Goal: Information Seeking & Learning: Learn about a topic

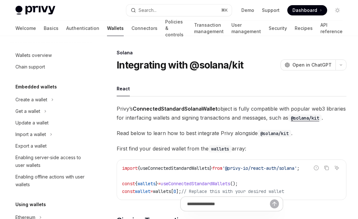
scroll to position [167, 0]
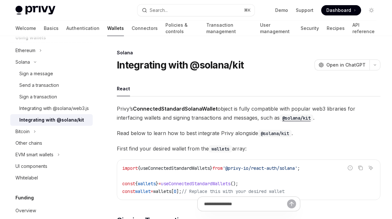
click at [342, 8] on span "Dashboard" at bounding box center [338, 10] width 25 height 6
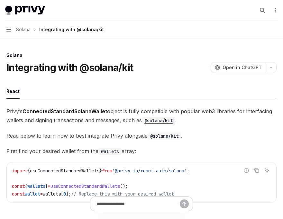
type textarea "*"
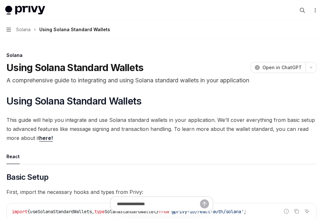
click at [24, 30] on span "Solana" at bounding box center [23, 30] width 14 height 8
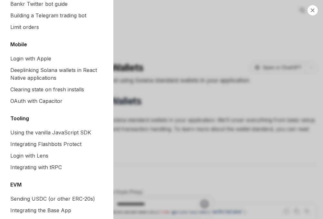
scroll to position [938, 0]
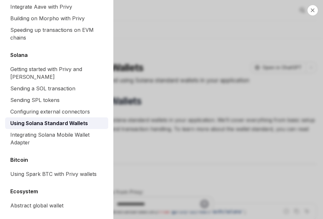
click at [165, 142] on div "Close navigation Recipes Overview Authentication Enable SMS and WhatsApp login …" at bounding box center [161, 109] width 323 height 219
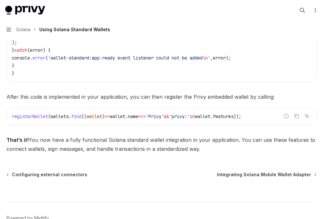
scroll to position [1146, 0]
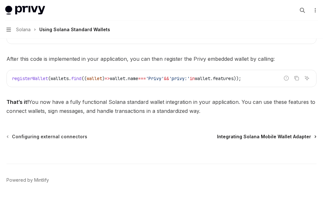
click at [250, 135] on span "Integrating Solana Mobile Wallet Adapter" at bounding box center [264, 136] width 94 height 6
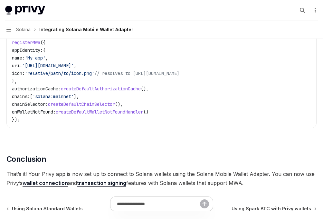
scroll to position [398, 0]
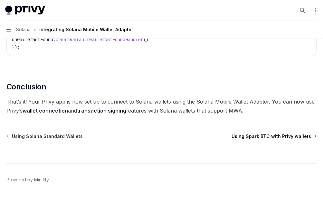
click at [256, 137] on span "Using Spark BTC with Privy wallets" at bounding box center [270, 136] width 79 height 6
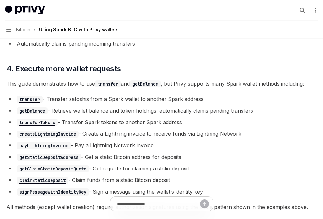
scroll to position [1278, 0]
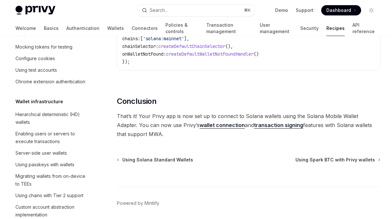
scroll to position [113, 0]
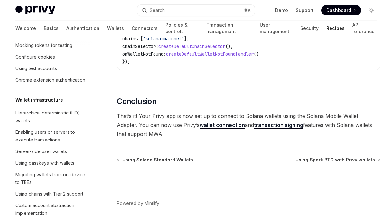
type textarea "*"
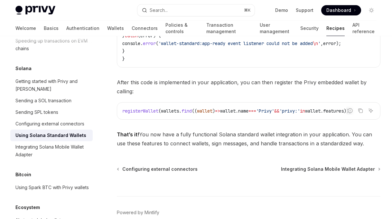
scroll to position [1146, 0]
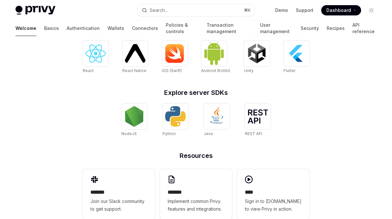
scroll to position [292, 0]
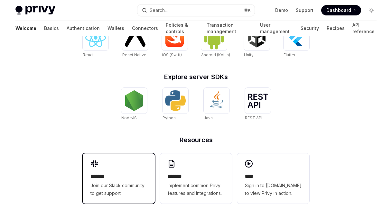
click at [125, 188] on span "Join our Slack community to get support." at bounding box center [118, 189] width 57 height 15
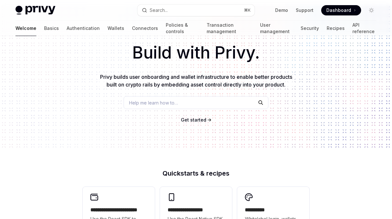
scroll to position [0, 0]
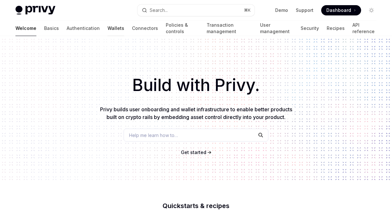
click at [107, 29] on link "Wallets" at bounding box center [115, 28] width 17 height 15
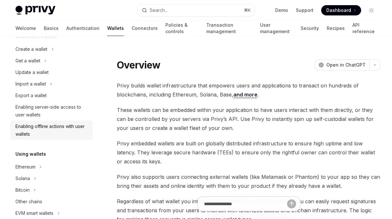
scroll to position [60, 0]
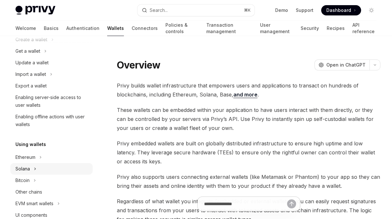
click at [26, 171] on div "Solana" at bounding box center [22, 169] width 14 height 8
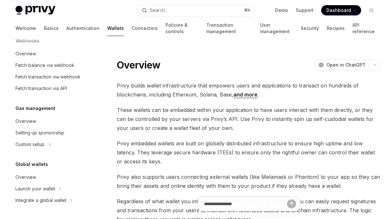
scroll to position [191, 0]
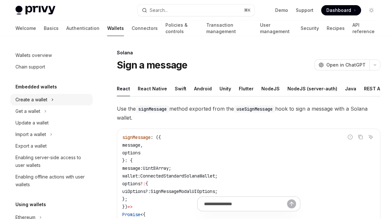
click at [36, 100] on div "Create a wallet" at bounding box center [31, 100] width 32 height 8
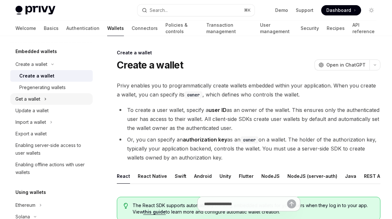
scroll to position [37, 0]
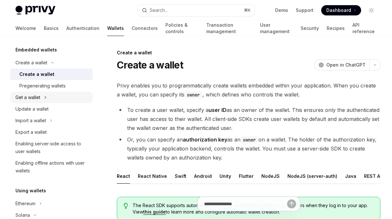
click at [39, 98] on div "Get a wallet" at bounding box center [27, 98] width 25 height 8
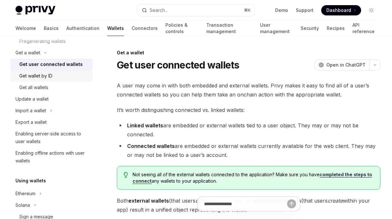
scroll to position [82, 0]
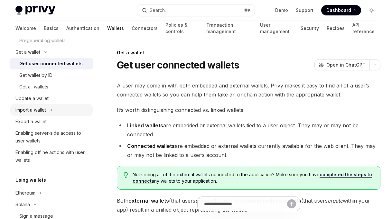
click at [36, 107] on div "Import a wallet" at bounding box center [30, 110] width 31 height 8
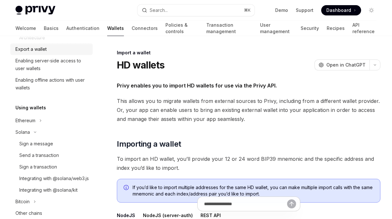
scroll to position [248, 0]
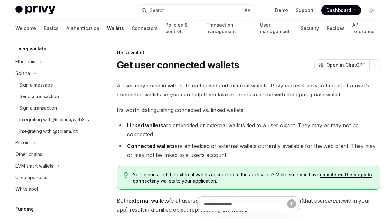
scroll to position [18, 0]
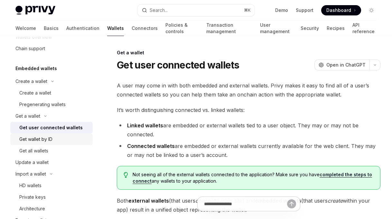
click at [33, 138] on div "Get wallet by ID" at bounding box center [35, 139] width 33 height 8
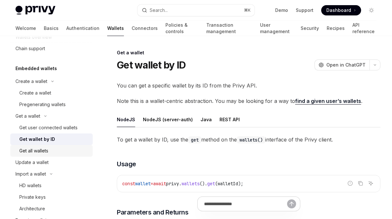
click at [36, 148] on div "Get all wallets" at bounding box center [33, 151] width 29 height 8
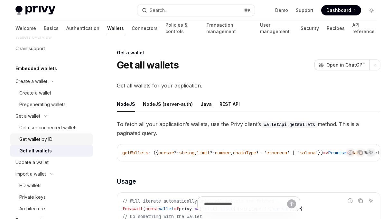
click at [34, 139] on div "Get wallet by ID" at bounding box center [35, 139] width 33 height 8
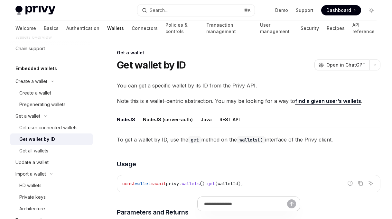
scroll to position [42, 0]
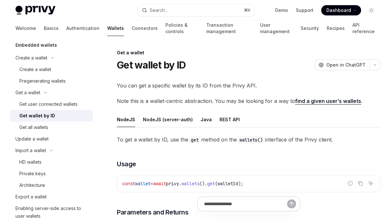
click at [34, 139] on div "Update a wallet" at bounding box center [31, 139] width 33 height 8
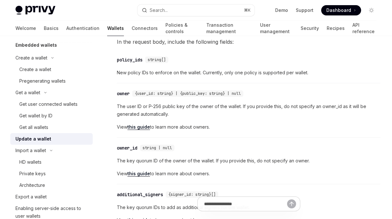
scroll to position [186, 0]
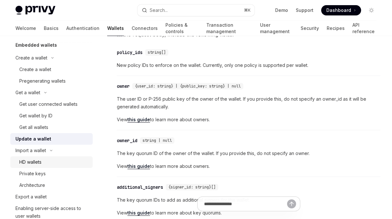
click at [38, 164] on div "HD wallets" at bounding box center [30, 162] width 22 height 8
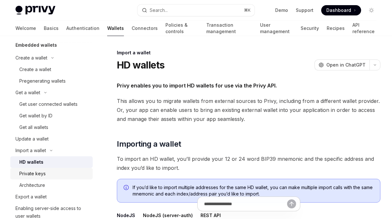
click at [38, 175] on div "Private keys" at bounding box center [32, 174] width 26 height 8
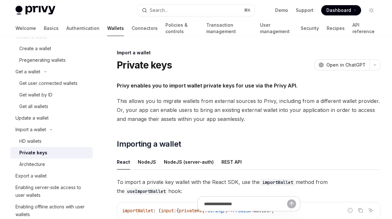
scroll to position [63, 0]
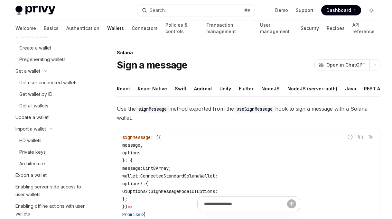
scroll to position [206, 0]
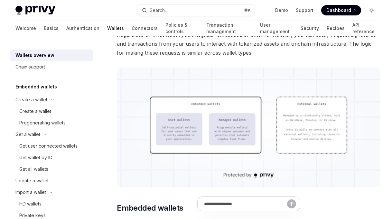
type textarea "*"
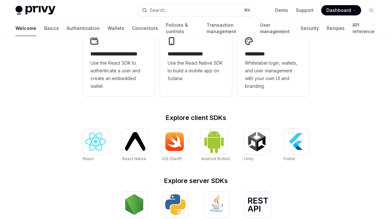
scroll to position [191, 0]
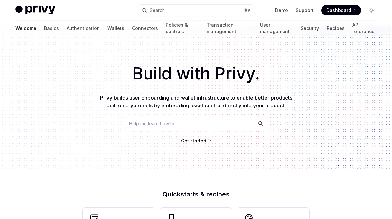
scroll to position [12, 0]
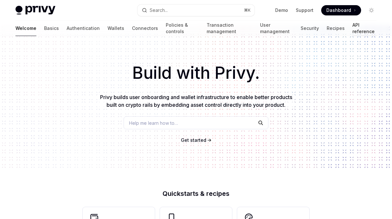
click at [356, 29] on link "API reference" at bounding box center [364, 28] width 24 height 15
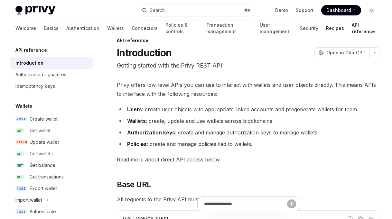
click at [326, 27] on link "Recipes" at bounding box center [335, 28] width 18 height 15
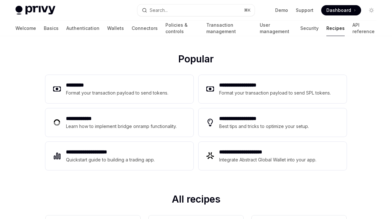
scroll to position [81, 0]
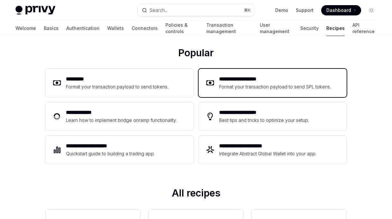
click at [247, 89] on div "Format your transaction payload to send SPL tokens." at bounding box center [275, 87] width 112 height 8
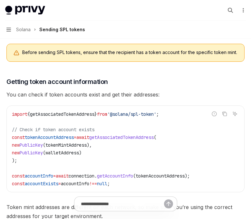
scroll to position [1114, 0]
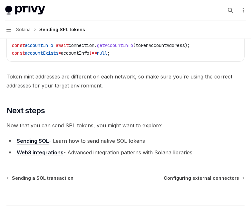
click at [11, 29] on button "Navigation Solana Sending SPL tokens" at bounding box center [125, 30] width 251 height 18
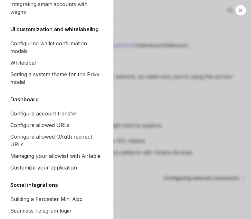
scroll to position [378, 0]
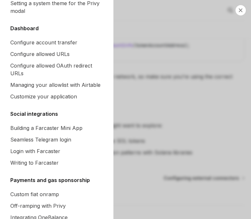
click at [169, 85] on div "Close navigation Recipes Overview Authentication Enable SMS and WhatsApp login …" at bounding box center [125, 109] width 251 height 219
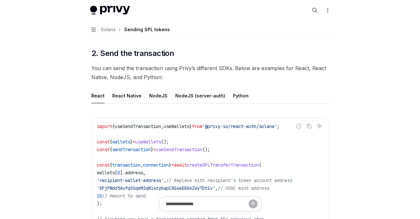
scroll to position [973, 0]
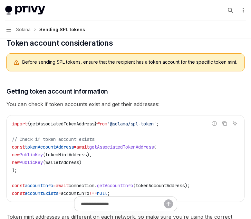
type textarea "*"
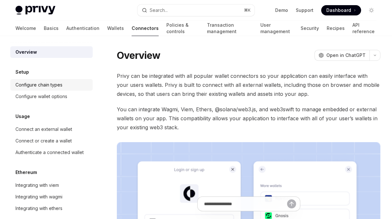
click at [31, 89] on link "Configure chain types" at bounding box center [51, 85] width 82 height 12
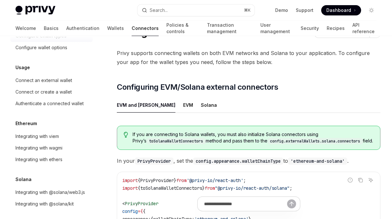
scroll to position [34, 0]
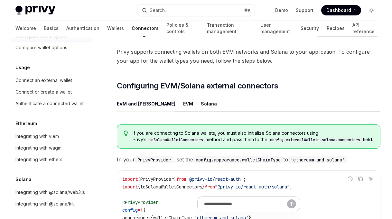
click at [201, 101] on button "Solana" at bounding box center [209, 103] width 16 height 15
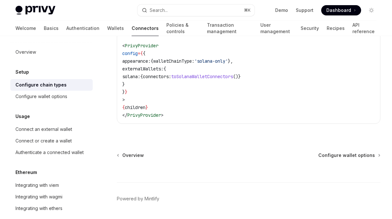
click at [147, 70] on span "externalWallets:" at bounding box center [142, 69] width 41 height 6
copy span "externalWallets"
click at [250, 116] on code "import { PrivyProvider } from '@privy-io/react-auth' ; import { toSolanaWalletC…" at bounding box center [248, 69] width 253 height 100
click at [220, 79] on code "import { PrivyProvider } from '@privy-io/react-auth' ; import { toSolanaWalletC…" at bounding box center [248, 69] width 253 height 100
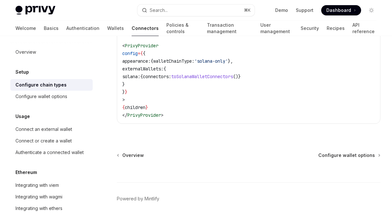
click at [220, 77] on span "toSolanaWalletConnectors" at bounding box center [202, 77] width 62 height 6
copy span "toSolanaWalletConnectors"
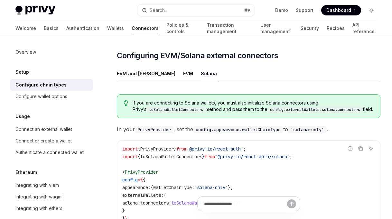
scroll to position [124, 0]
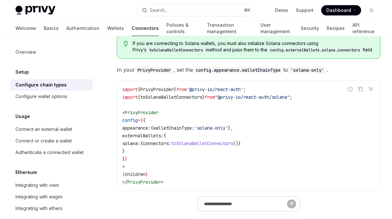
click at [241, 98] on span ""@privy-io/react-auth/solana"" at bounding box center [252, 97] width 75 height 6
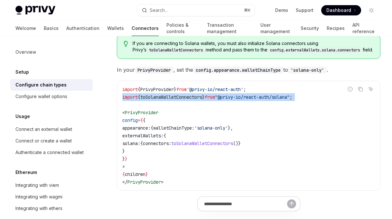
click at [241, 98] on span ""@privy-io/react-auth/solana"" at bounding box center [252, 97] width 75 height 6
copy code "import { toSolanaWalletConnectors } from "@privy-io/react-auth/solana" ;"
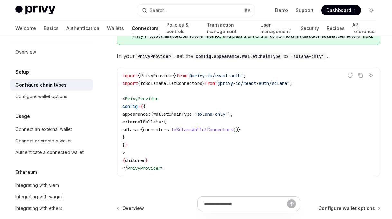
click at [163, 139] on code "import { PrivyProvider } from '@privy-io/react-auth' ; import { toSolanaWalletC…" at bounding box center [248, 122] width 253 height 100
drag, startPoint x: 142, startPoint y: 137, endPoint x: 133, endPoint y: 124, distance: 15.7
click at [133, 124] on code "import { PrivyProvider } from '@privy-io/react-auth' ; import { toSolanaWalletC…" at bounding box center [248, 122] width 253 height 100
copy code "externalWallets: { solana: { connectors: toSolanaWalletConnectors ()} }"
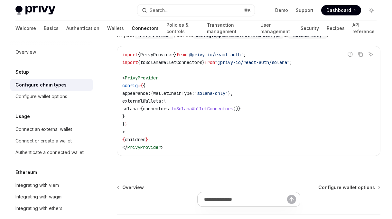
scroll to position [206, 0]
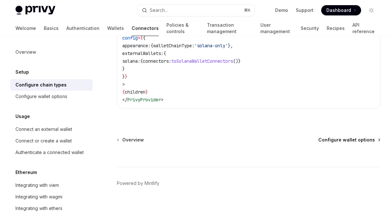
click at [337, 140] on span "Configure wallet options" at bounding box center [346, 140] width 57 height 6
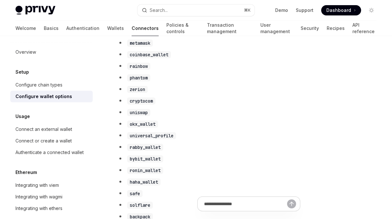
scroll to position [336, 0]
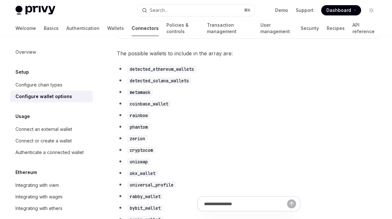
click at [170, 83] on code "detected_solana_wallets" at bounding box center [159, 80] width 64 height 7
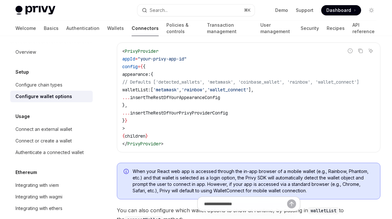
scroll to position [78, 0]
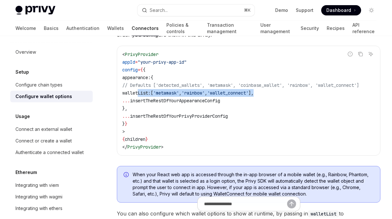
drag, startPoint x: 294, startPoint y: 92, endPoint x: 138, endPoint y: 92, distance: 156.3
click at [138, 92] on code "< PrivyProvider appId = "your-privy-app-id" config = { { appearance: { // Defau…" at bounding box center [248, 101] width 253 height 100
copy span "walletList: [ 'metamask' , 'rainbow' , 'wallet_connect' ],"
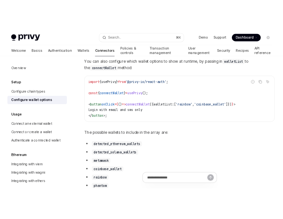
scroll to position [297, 0]
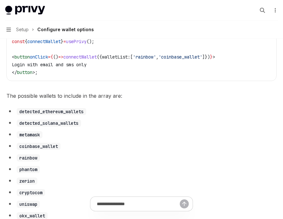
click at [55, 124] on code "detected_solana_wallets" at bounding box center [49, 123] width 64 height 7
copy code "detected_solana_wallets"
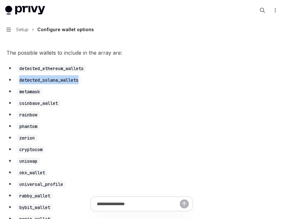
scroll to position [343, 0]
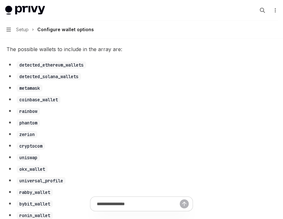
click at [27, 92] on code "metamask" at bounding box center [30, 88] width 26 height 7
copy code "metamask"
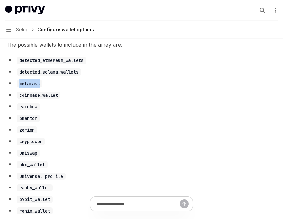
scroll to position [345, 0]
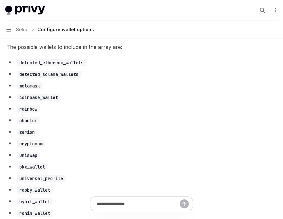
click at [60, 144] on li "cryptocom" at bounding box center [141, 143] width 270 height 9
click at [45, 98] on code "coinbase_wallet" at bounding box center [39, 97] width 44 height 7
copy code "coinbase_wallet"
click at [73, 90] on li "metamask" at bounding box center [141, 85] width 270 height 9
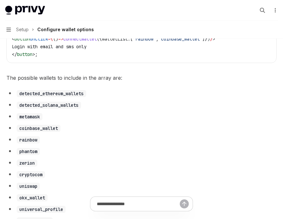
scroll to position [327, 0]
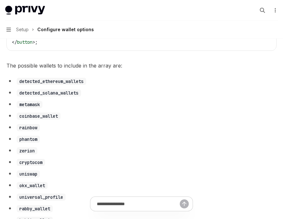
click at [87, 112] on ul "detected_ethereum_wallets detected_solana_wallets metamask coinbase_wallet rain…" at bounding box center [141, 207] width 270 height 261
click at [57, 102] on ul "detected_ethereum_wallets detected_solana_wallets metamask coinbase_wallet rain…" at bounding box center [141, 207] width 270 height 261
click at [47, 116] on code "coinbase_wallet" at bounding box center [39, 116] width 44 height 7
copy code "coinbase_wallet"
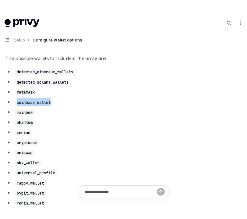
scroll to position [321, 0]
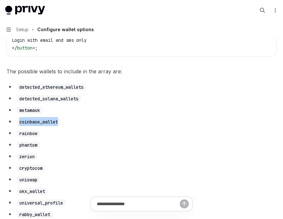
drag, startPoint x: 66, startPoint y: 162, endPoint x: 16, endPoint y: 86, distance: 90.9
click at [16, 86] on ul "detected_ethereum_wallets detected_solana_wallets metamask coinbase_wallet rain…" at bounding box center [141, 212] width 270 height 261
copy ul "detected_ethereum_wallets detected_solana_wallets metamask coinbase_wallet rain…"
type textarea "*"
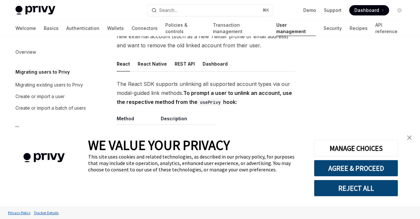
scroll to position [93, 0]
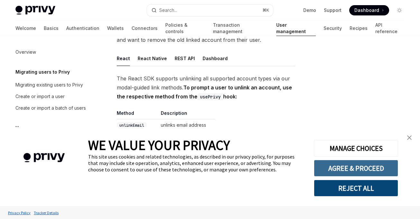
click at [351, 165] on button "AGREE & PROCEED" at bounding box center [356, 168] width 84 height 17
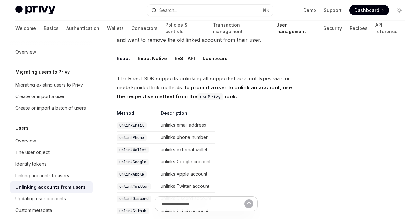
scroll to position [95, 0]
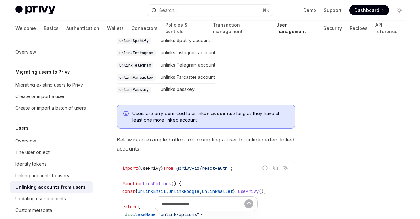
scroll to position [366, 0]
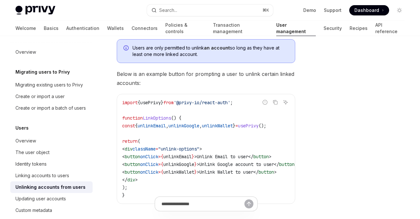
click at [254, 108] on code "import { usePrivy } from '@privy-io/react-auth' ; function LinkOptions () { con…" at bounding box center [217, 149] width 190 height 100
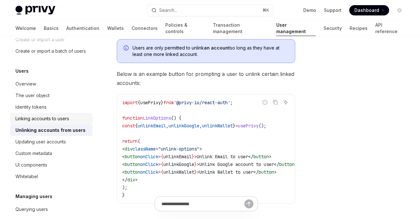
scroll to position [85, 0]
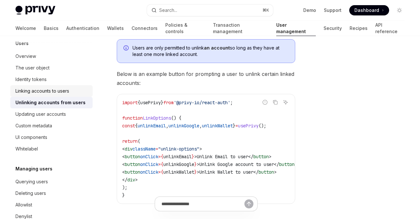
click at [56, 91] on div "Linking accounts to users" at bounding box center [42, 91] width 54 height 8
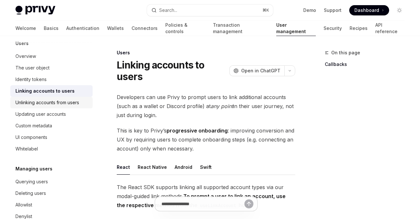
click at [52, 106] on div "Unlinking accounts from users" at bounding box center [47, 103] width 64 height 8
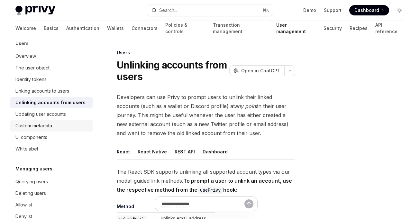
click at [44, 126] on div "Custom metadata" at bounding box center [33, 126] width 37 height 8
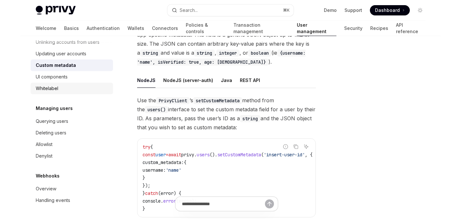
scroll to position [122, 0]
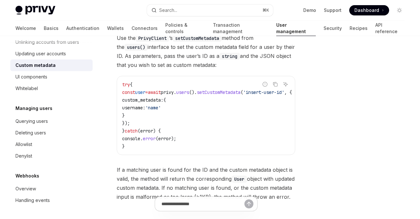
type textarea "*"
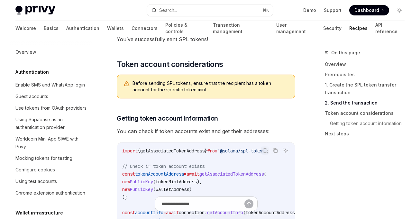
scroll to position [976, 0]
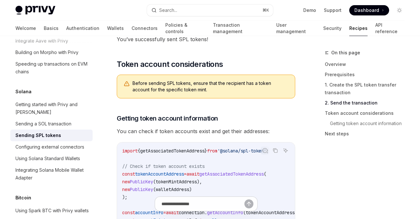
type textarea "*"
